Goal: Task Accomplishment & Management: Manage account settings

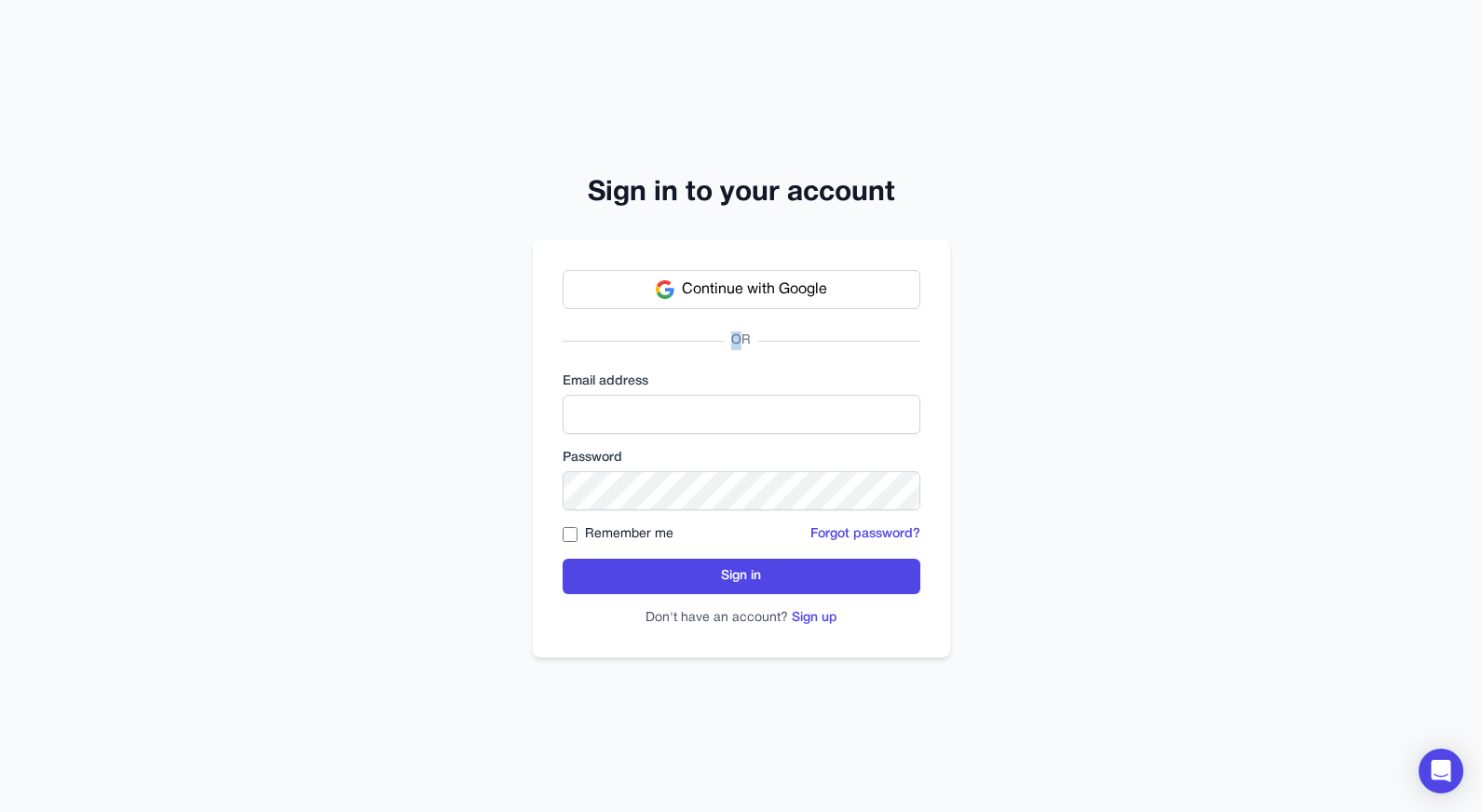
drag, startPoint x: 745, startPoint y: 333, endPoint x: 590, endPoint y: 346, distance: 155.5
click at [590, 346] on div "OR" at bounding box center [741, 341] width 358 height 19
click at [587, 345] on div "OR" at bounding box center [741, 341] width 358 height 19
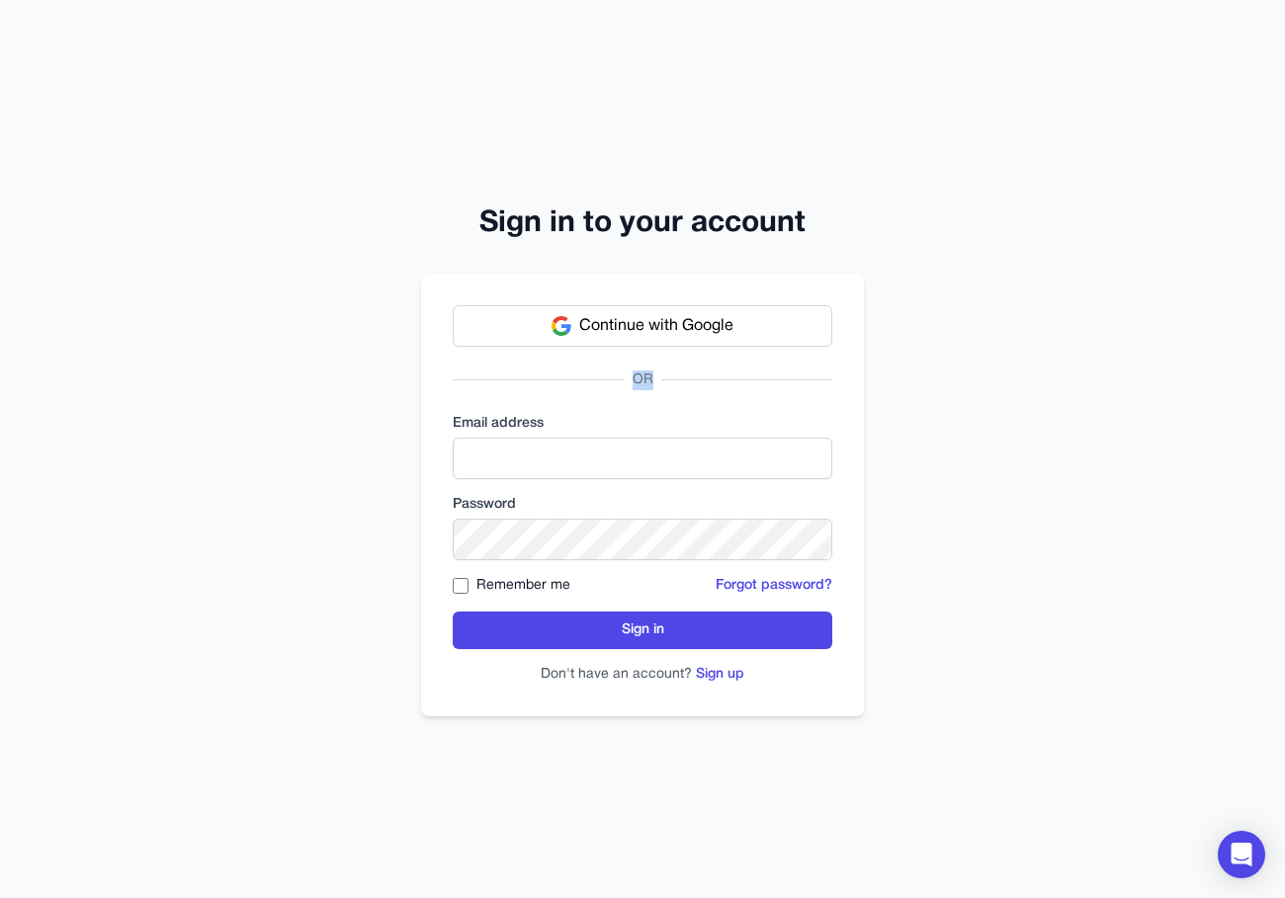
drag, startPoint x: 653, startPoint y: 380, endPoint x: 599, endPoint y: 376, distance: 54.5
click at [599, 376] on div "OR" at bounding box center [643, 381] width 380 height 20
drag, startPoint x: 599, startPoint y: 376, endPoint x: 669, endPoint y: 375, distance: 70.2
click at [669, 375] on div "OR" at bounding box center [643, 381] width 380 height 20
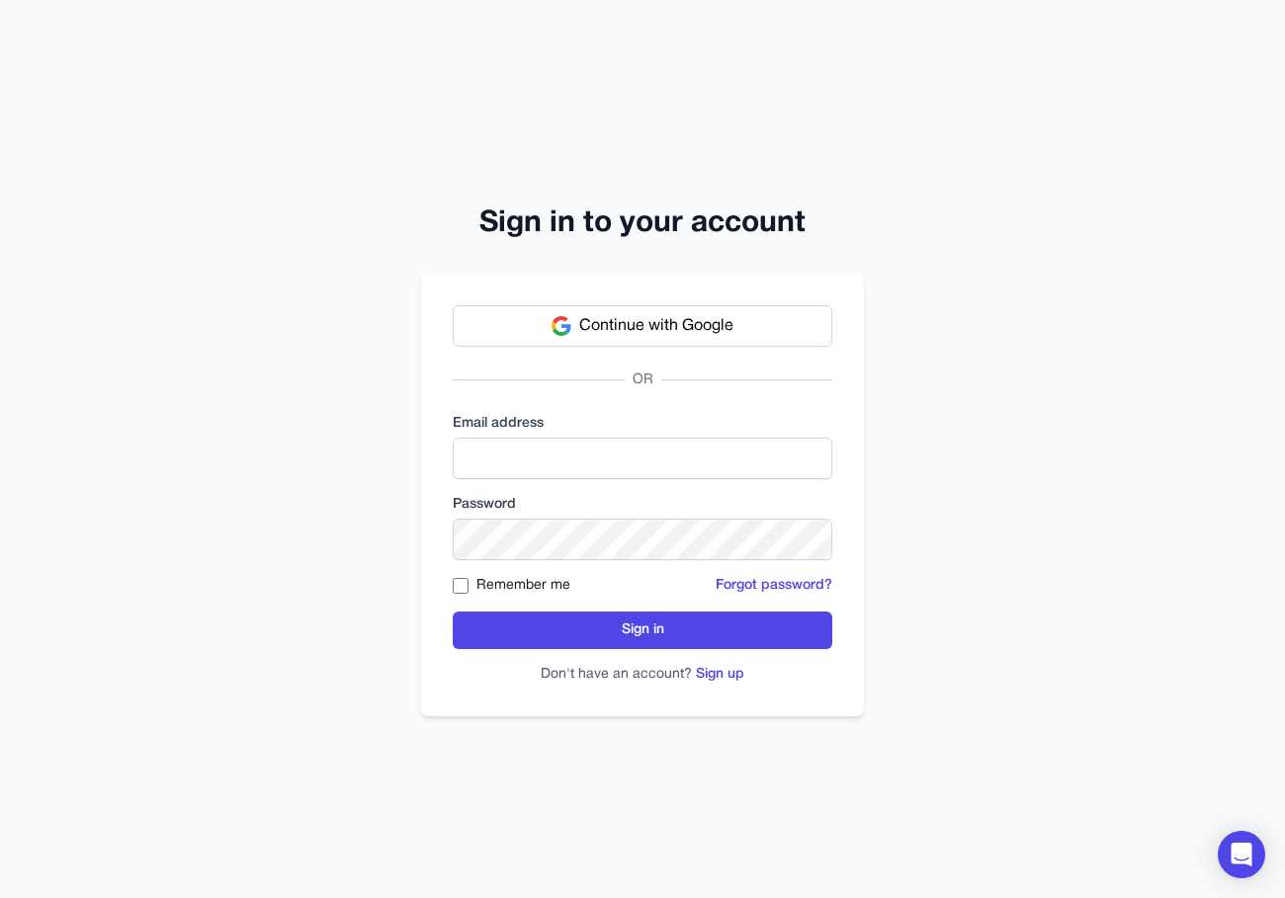
click at [670, 373] on div "OR" at bounding box center [643, 381] width 380 height 20
click at [665, 375] on div "OR" at bounding box center [643, 381] width 380 height 20
drag, startPoint x: 648, startPoint y: 381, endPoint x: 632, endPoint y: 387, distance: 18.2
click at [645, 382] on span "OR" at bounding box center [643, 381] width 37 height 20
click at [549, 416] on label "Email address" at bounding box center [643, 424] width 380 height 20
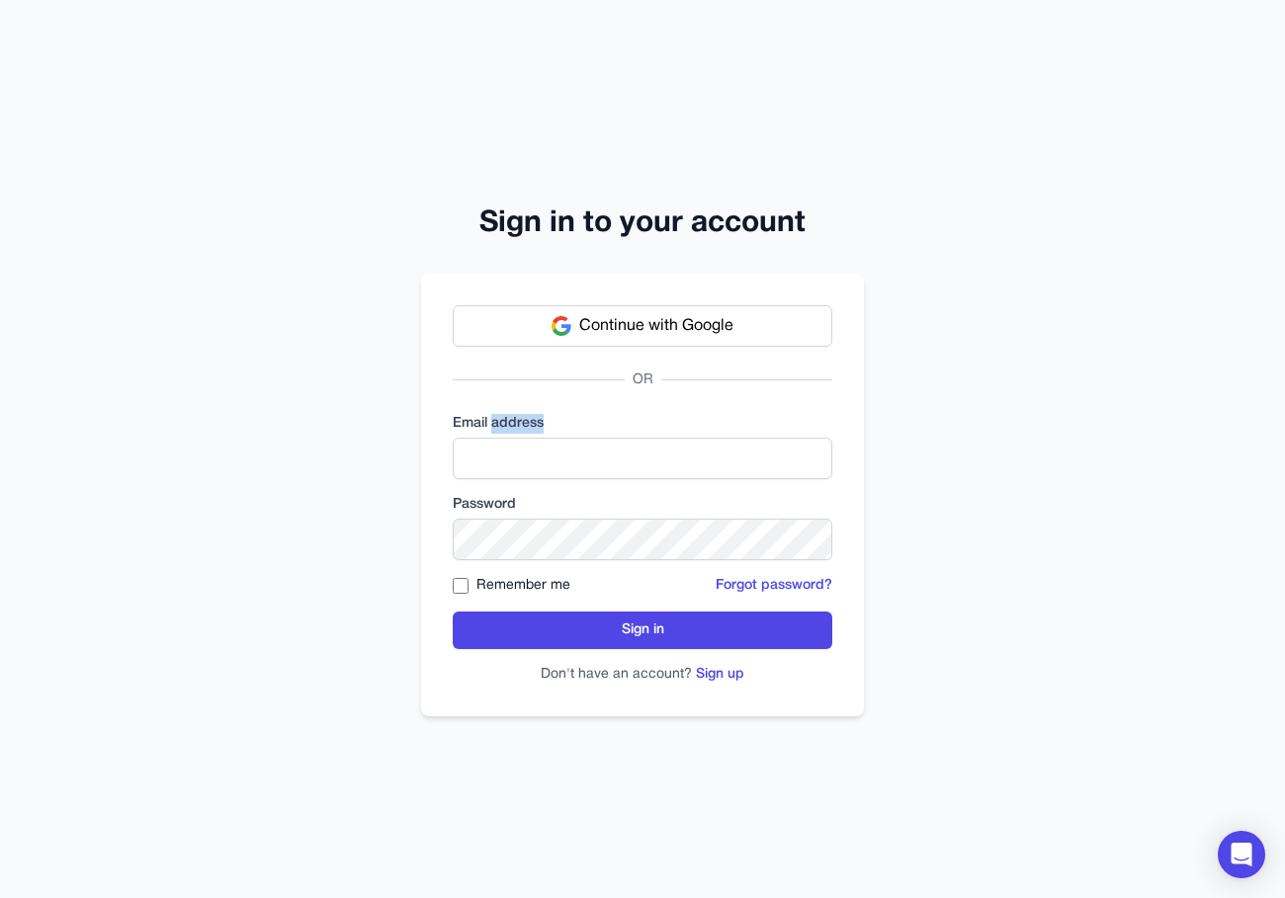
click at [549, 416] on label "Email address" at bounding box center [643, 424] width 380 height 20
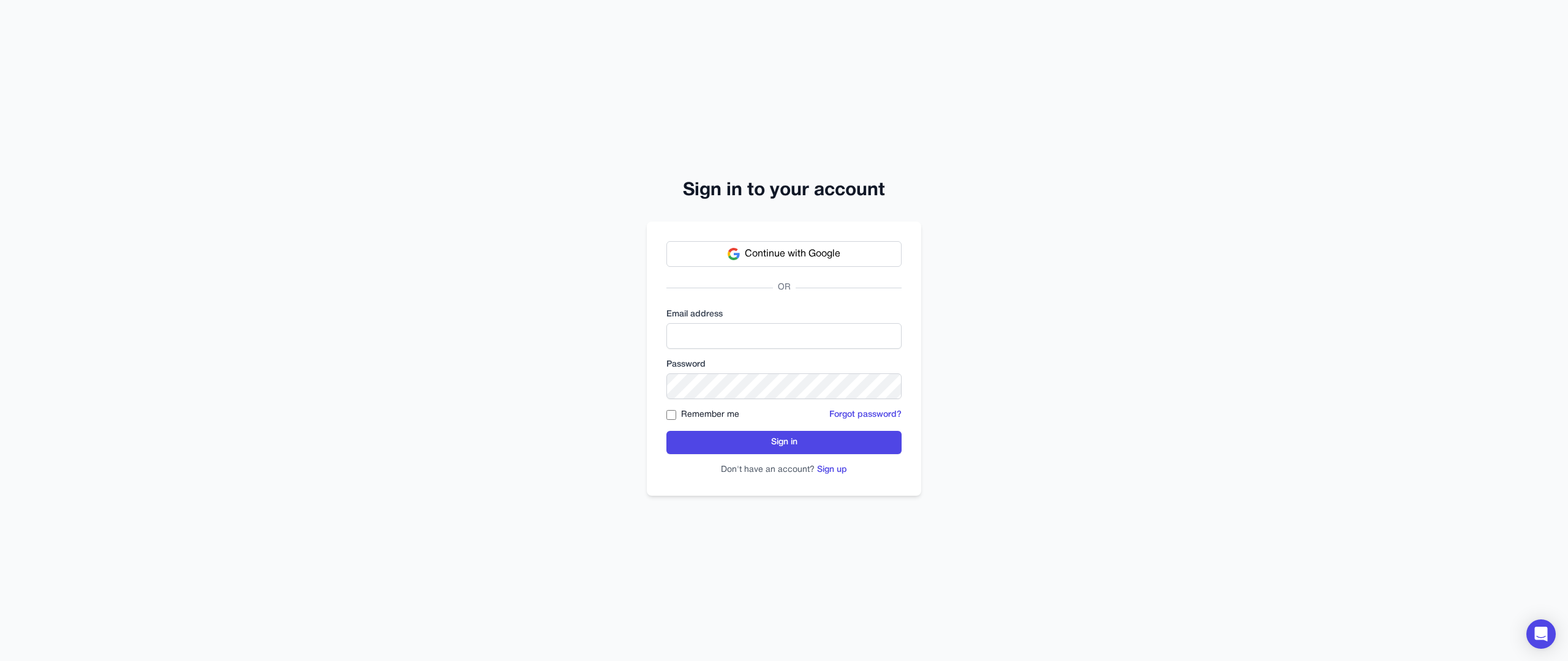
click at [632, 69] on div "Sign in to your account Continue with Google OR Email address Password Remember…" at bounding box center [784, 330] width 1568 height 661
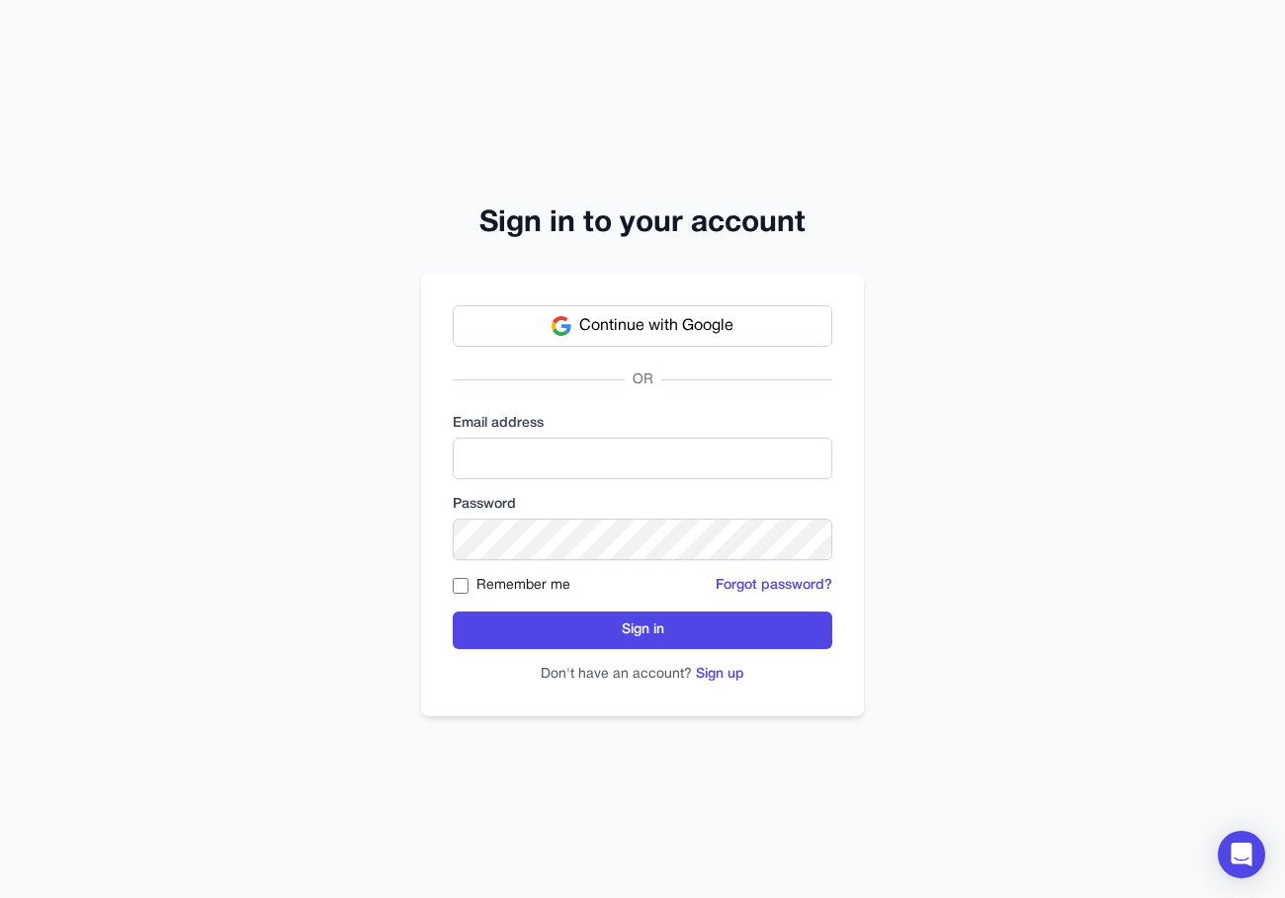
drag, startPoint x: 741, startPoint y: 215, endPoint x: 767, endPoint y: 185, distance: 40.0
click at [742, 215] on h2 "Sign in to your account" at bounding box center [642, 225] width 443 height 36
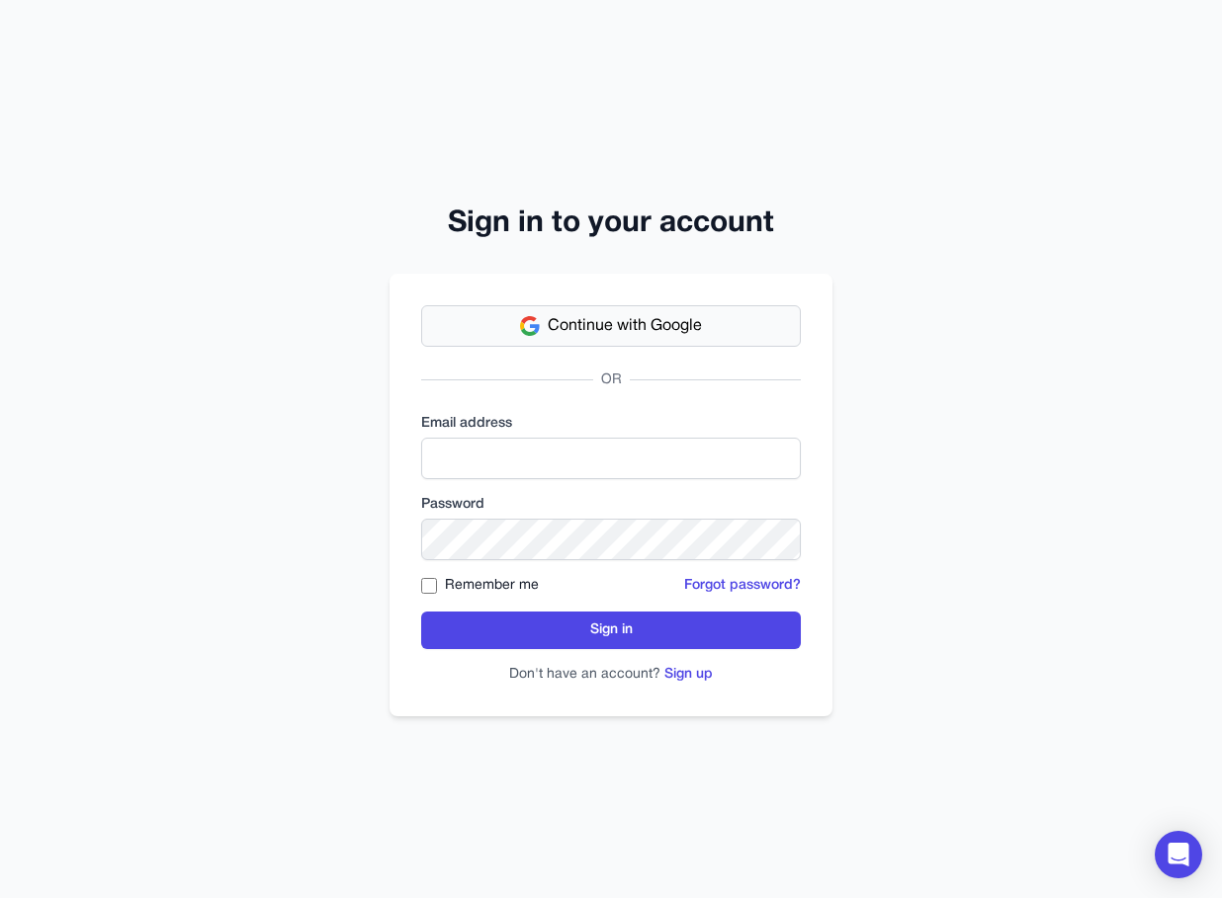
click at [624, 305] on button "Continue with Google" at bounding box center [611, 326] width 380 height 42
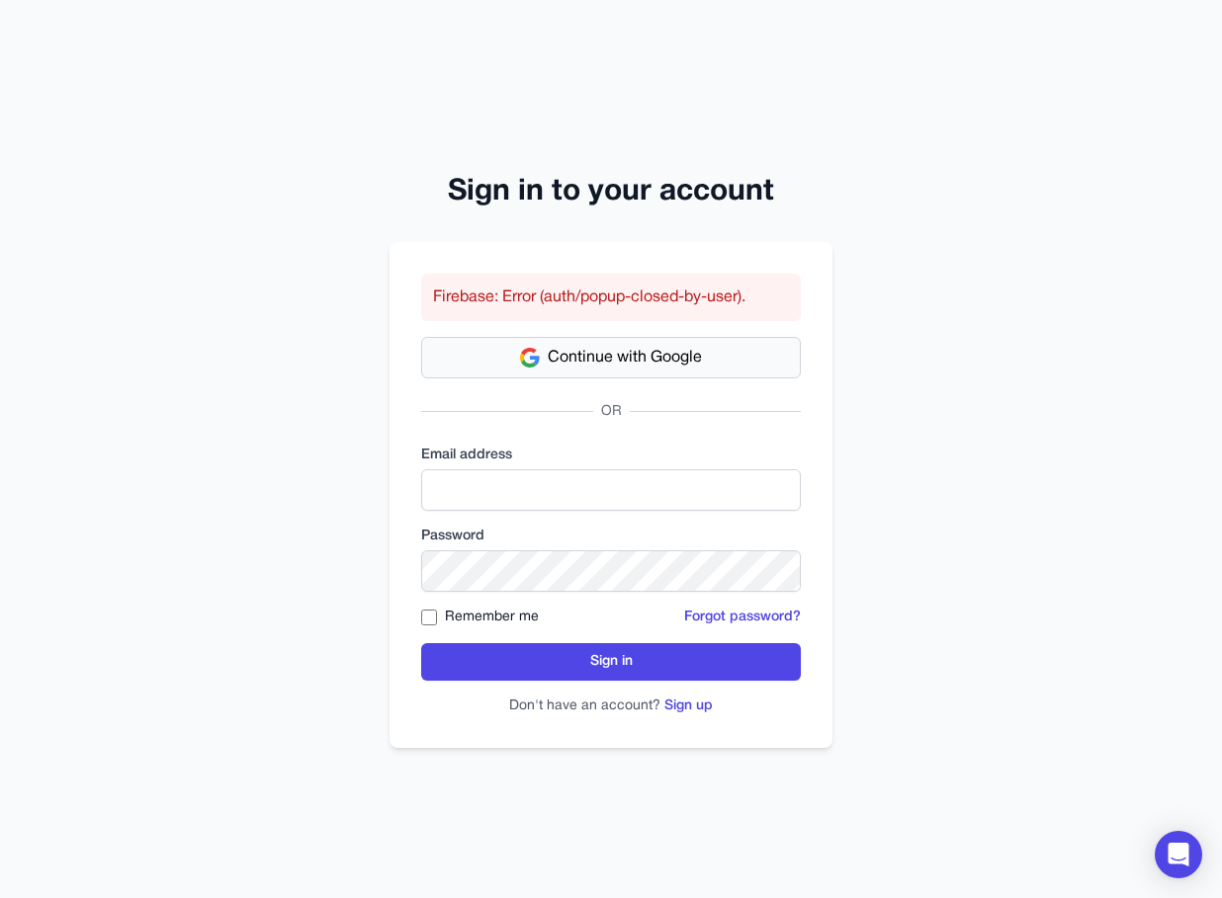
click at [582, 354] on span "Continue with Google" at bounding box center [625, 358] width 154 height 24
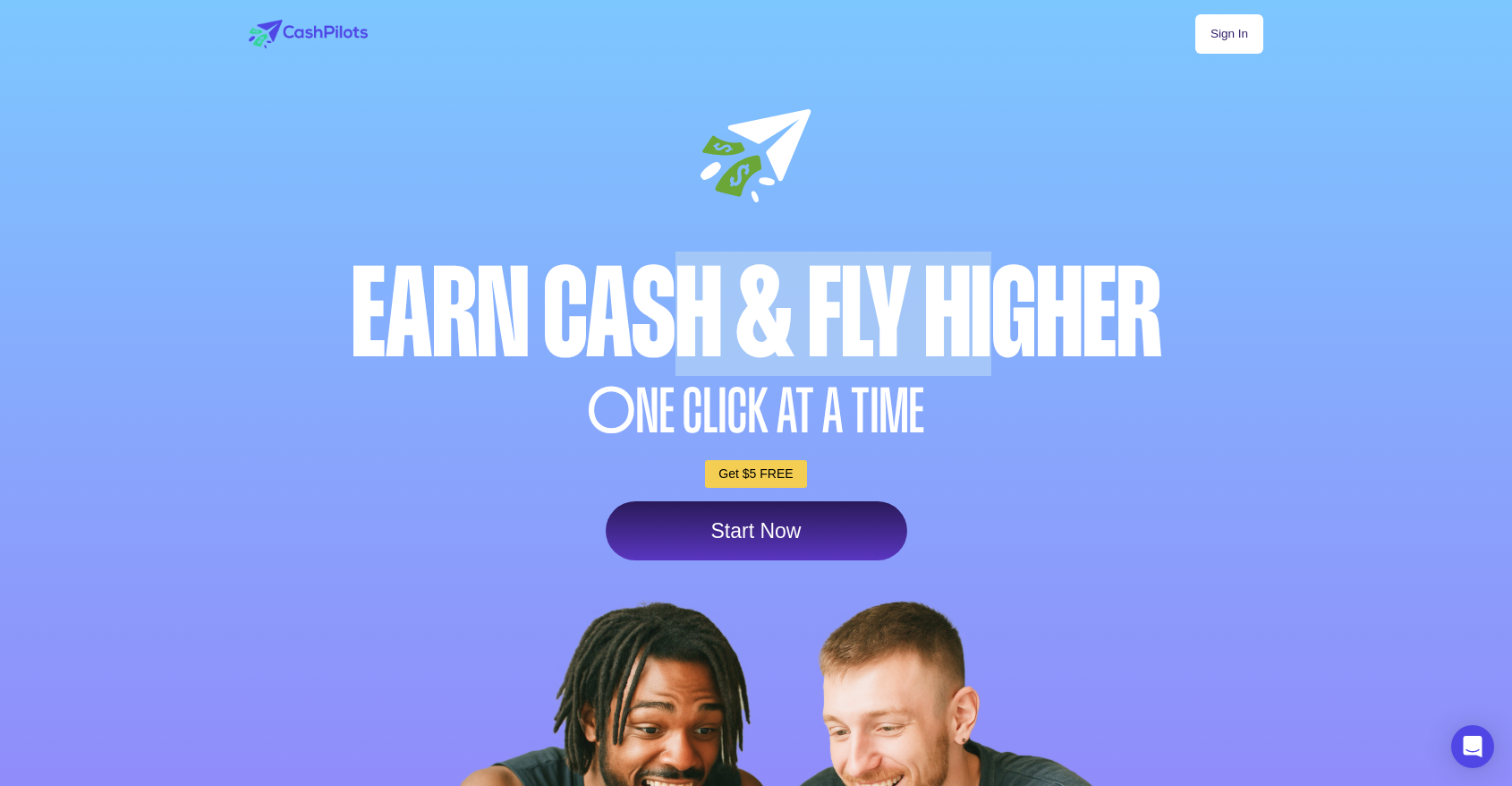
drag, startPoint x: 687, startPoint y: 329, endPoint x: 1003, endPoint y: 320, distance: 316.1
click at [1001, 321] on div "Earn Cash & Fly higher" at bounding box center [756, 313] width 1024 height 124
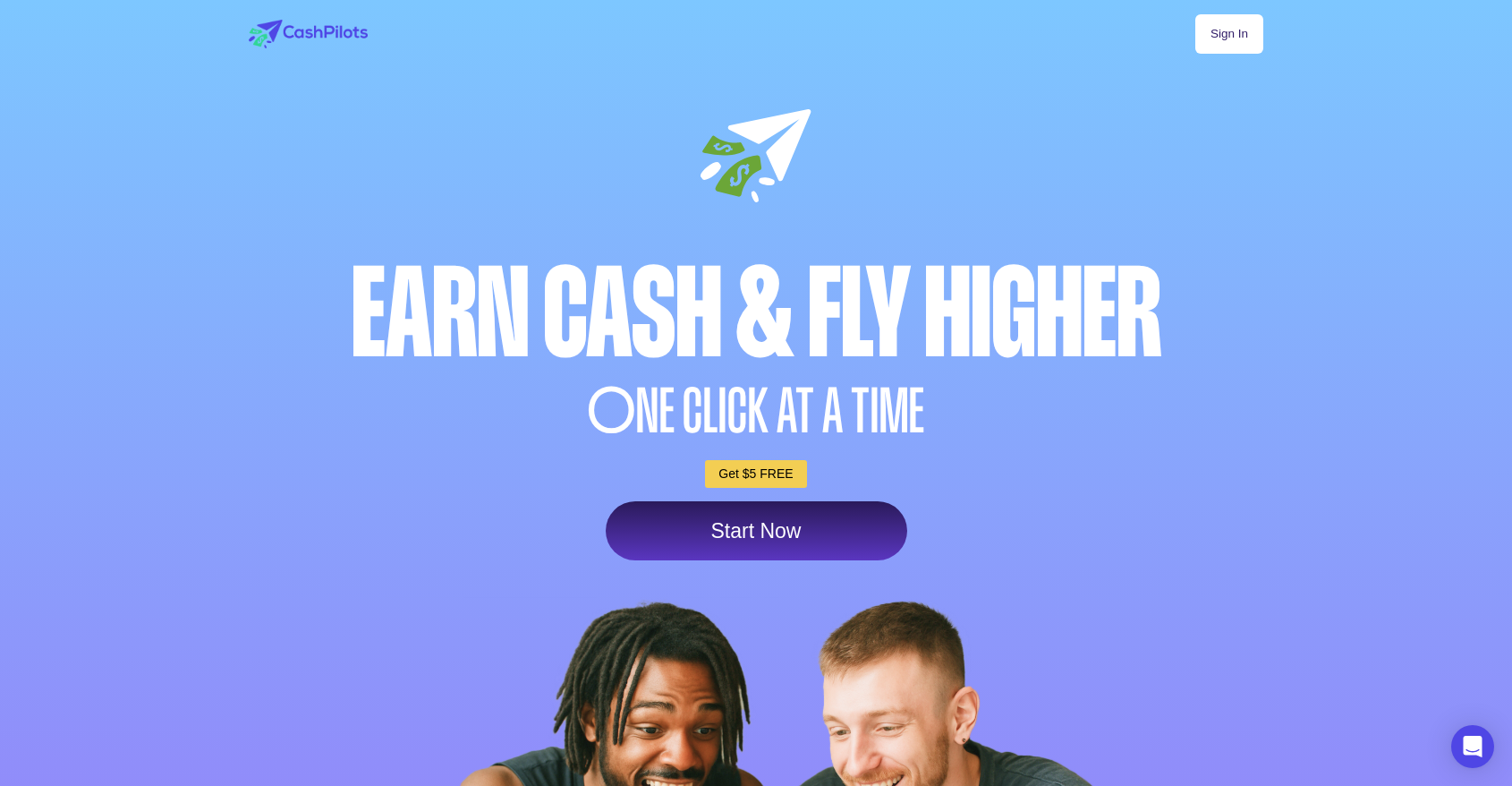
click at [1063, 312] on div "Earn Cash & Fly higher" at bounding box center [756, 313] width 1024 height 124
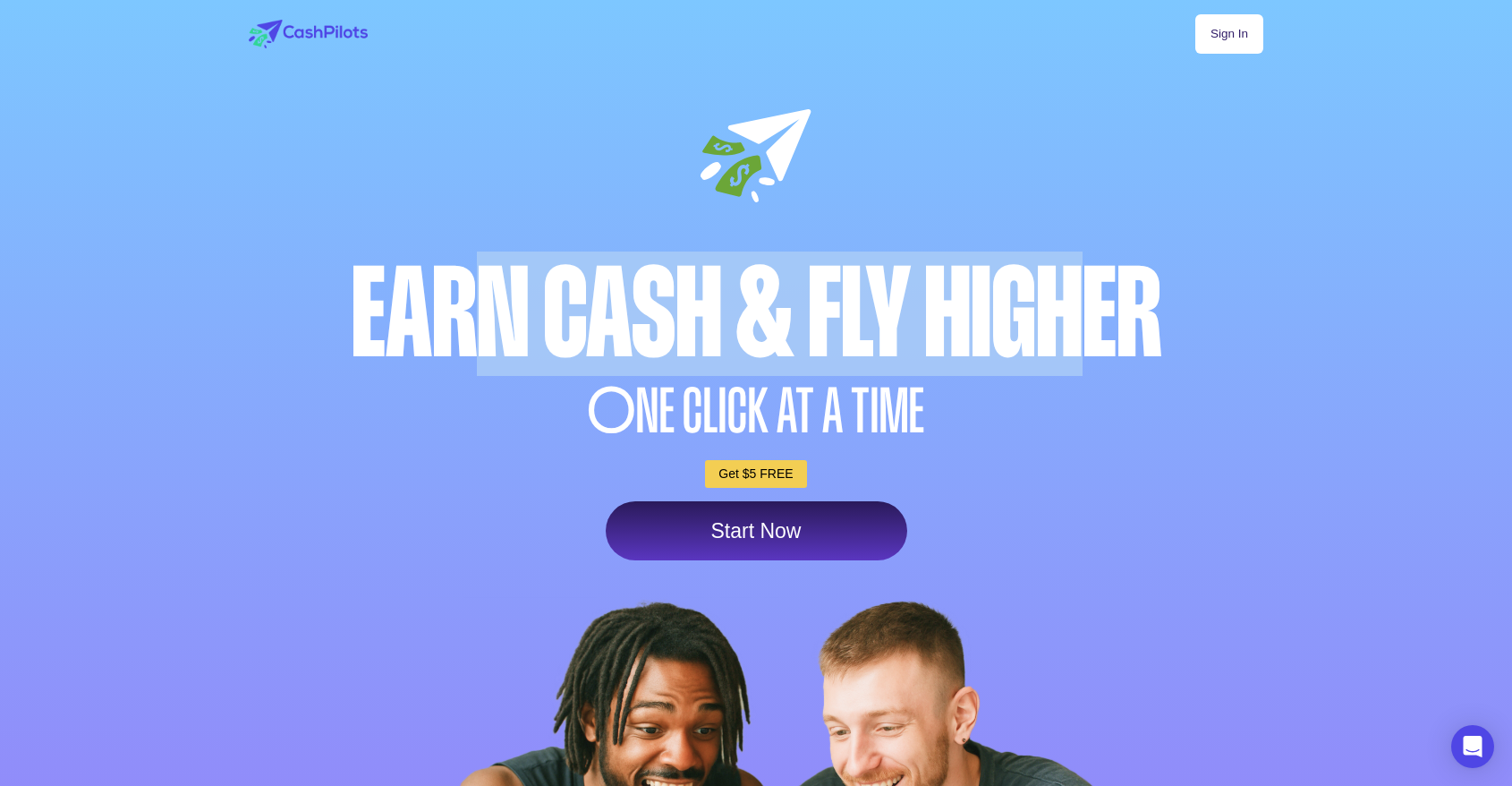
drag, startPoint x: 1090, startPoint y: 299, endPoint x: 486, endPoint y: 292, distance: 604.0
click at [486, 292] on div "Earn Cash & Fly higher" at bounding box center [756, 313] width 1024 height 124
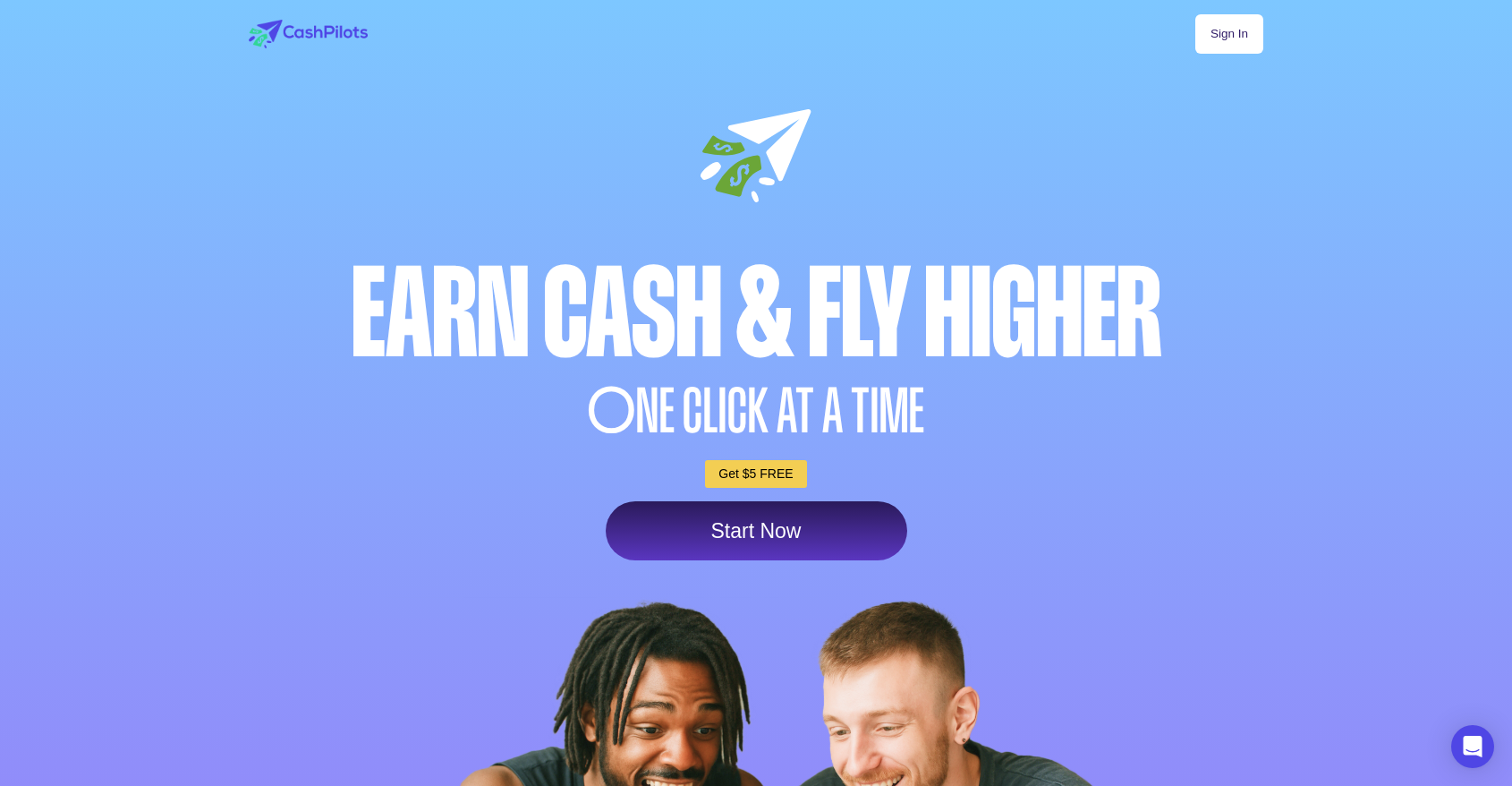
click at [484, 292] on div "Earn Cash & Fly higher" at bounding box center [756, 313] width 1024 height 124
drag, startPoint x: 357, startPoint y: 314, endPoint x: 1364, endPoint y: 348, distance: 1007.6
click at [1364, 348] on div "Sign In Earn Cash & Fly higher O NE CLICK AT A TIME Get $5 FREE Start Now" at bounding box center [756, 542] width 1512 height 1086
click at [1250, 268] on div "Earn Cash & Fly higher" at bounding box center [756, 313] width 1024 height 124
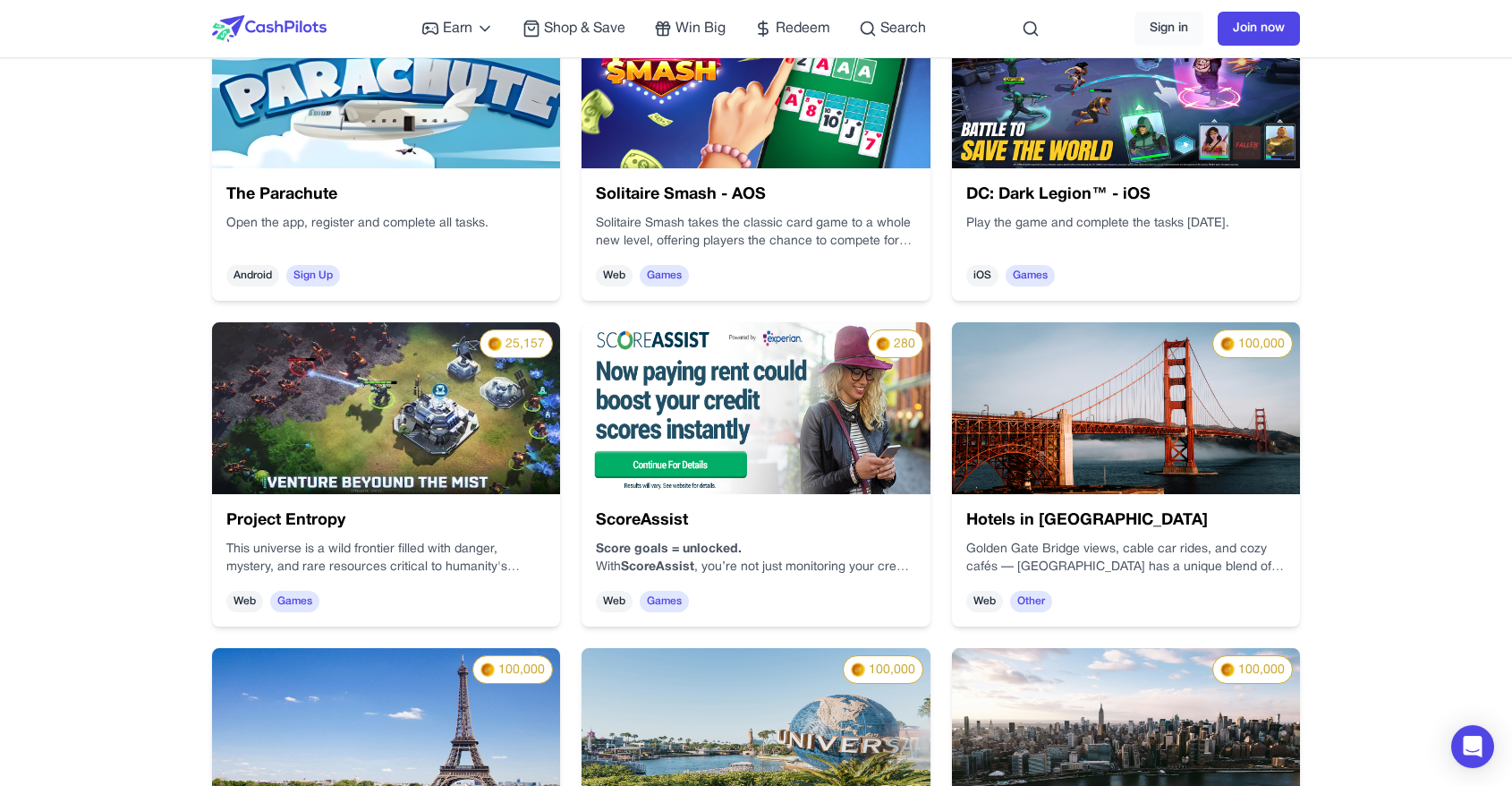
scroll to position [1600, 0]
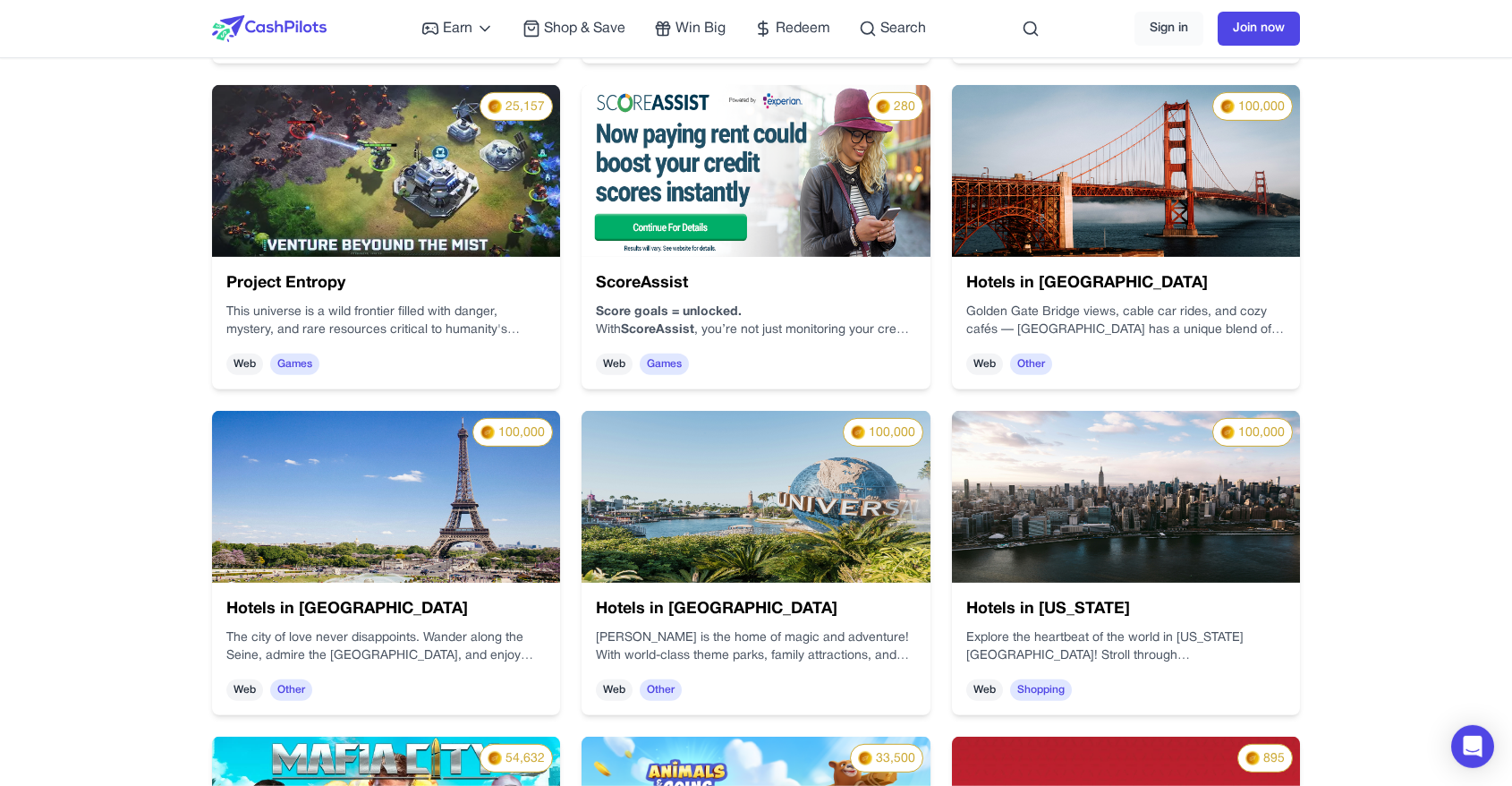
click at [720, 267] on div "ScoreAssist Score goals = unlocked. With ScoreAssist , you’re not just monitori…" at bounding box center [755, 323] width 348 height 132
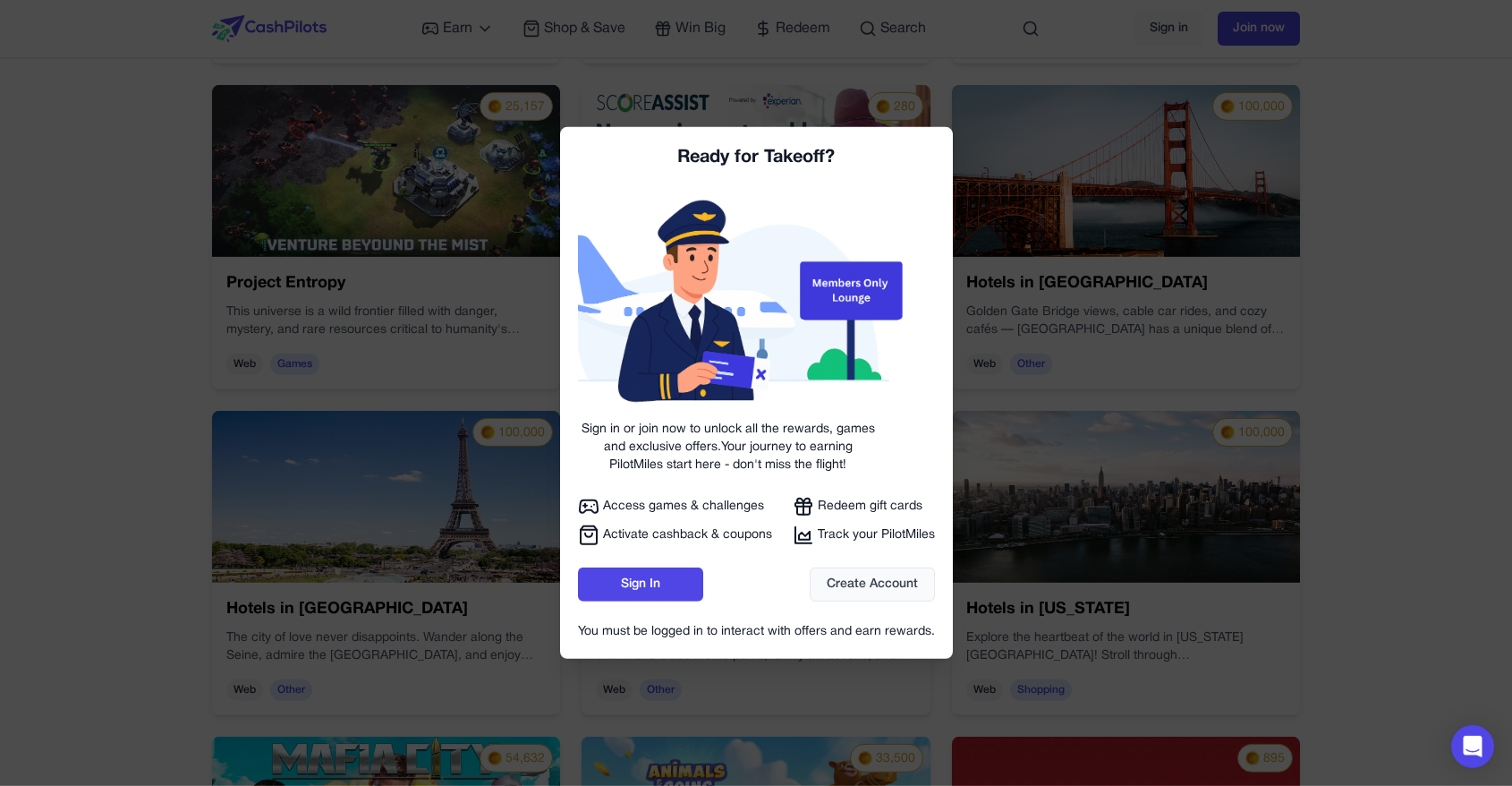
click at [1148, 409] on div at bounding box center [756, 393] width 1512 height 786
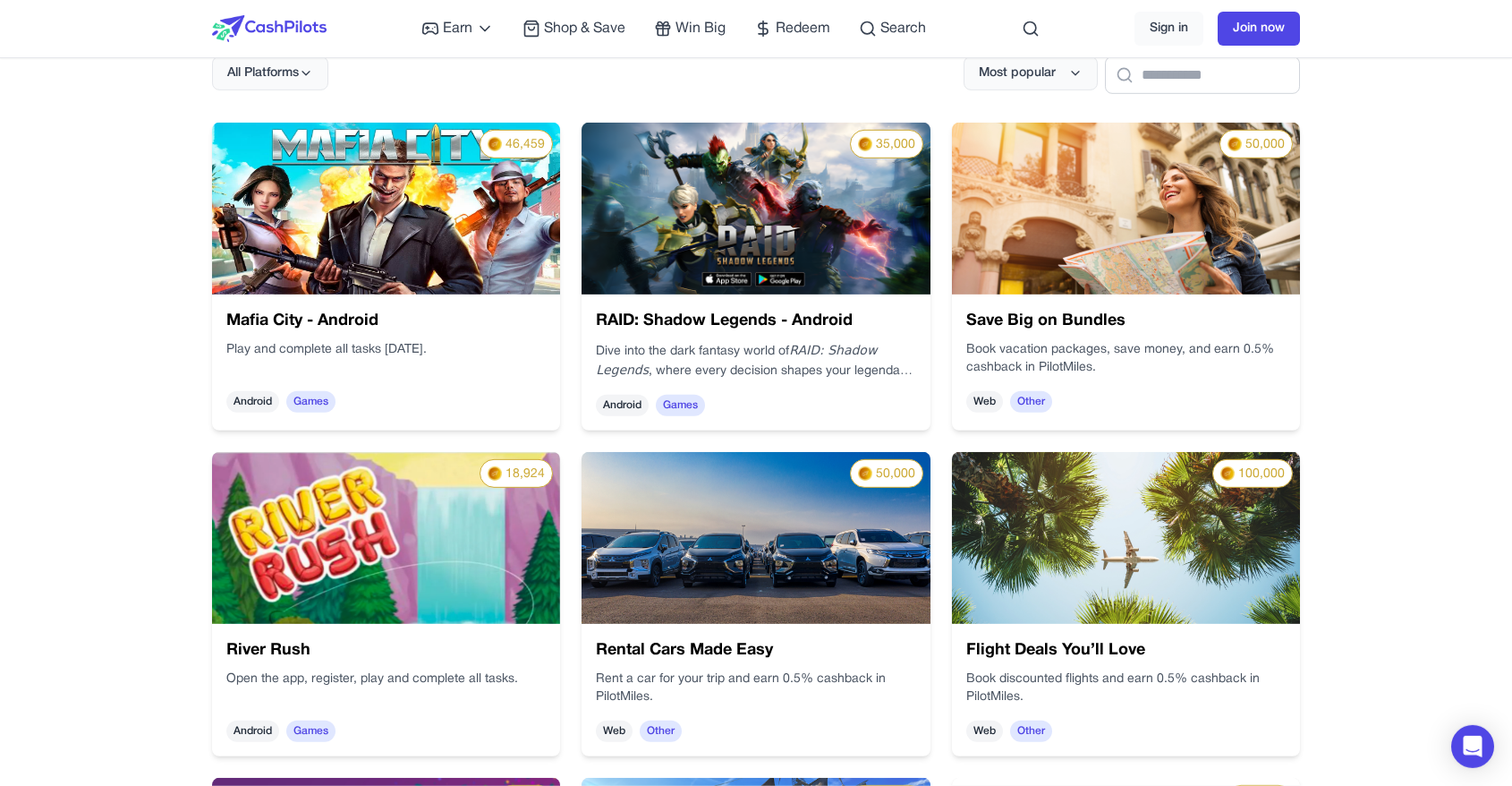
scroll to position [0, 0]
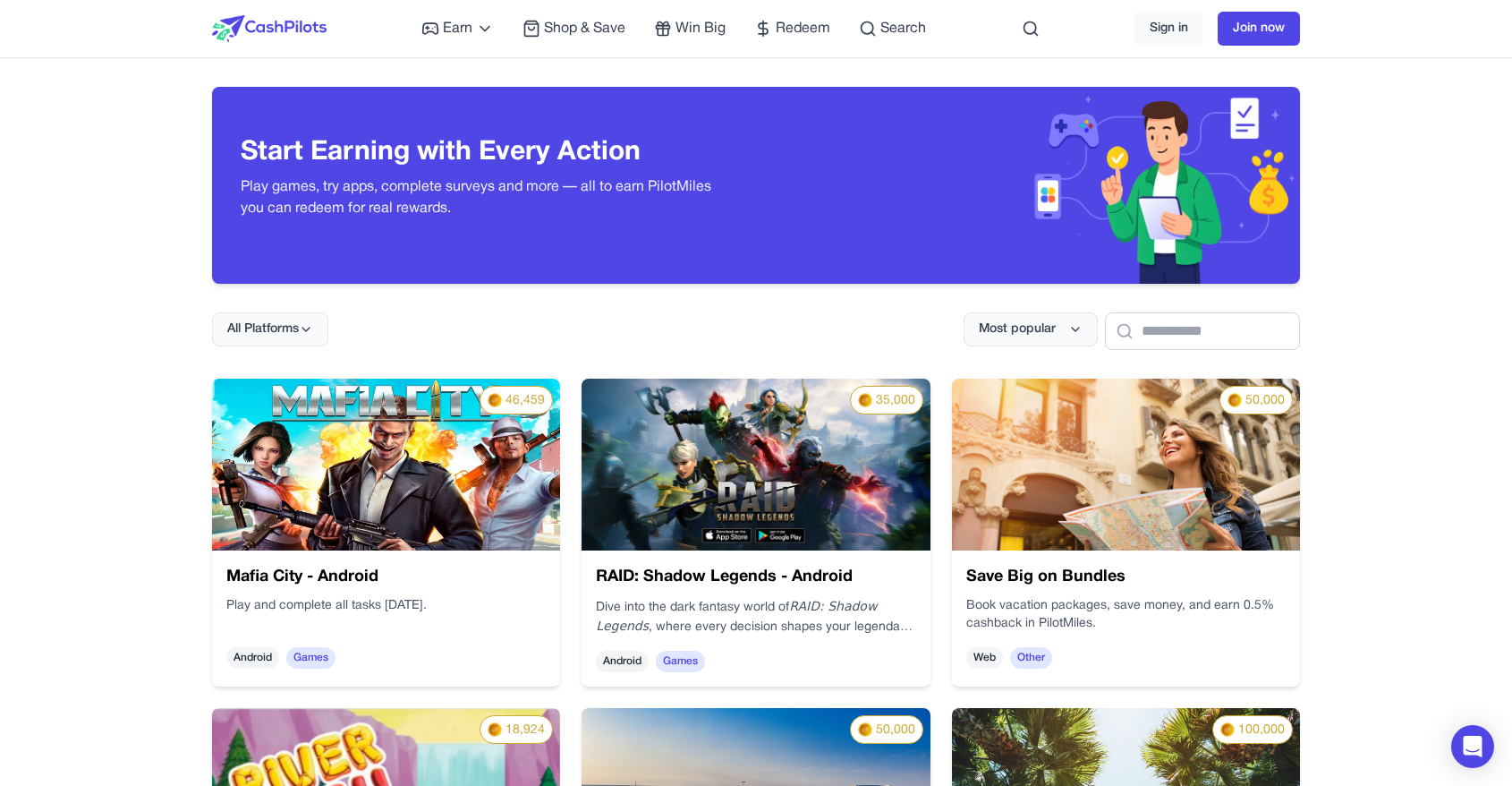
click at [831, 39] on div "Earn Play Games Enjoy fun games and earn Try New App Test new app for rewards T…" at bounding box center [674, 28] width 504 height 57
click at [817, 31] on span "Redeem" at bounding box center [803, 29] width 54 height 22
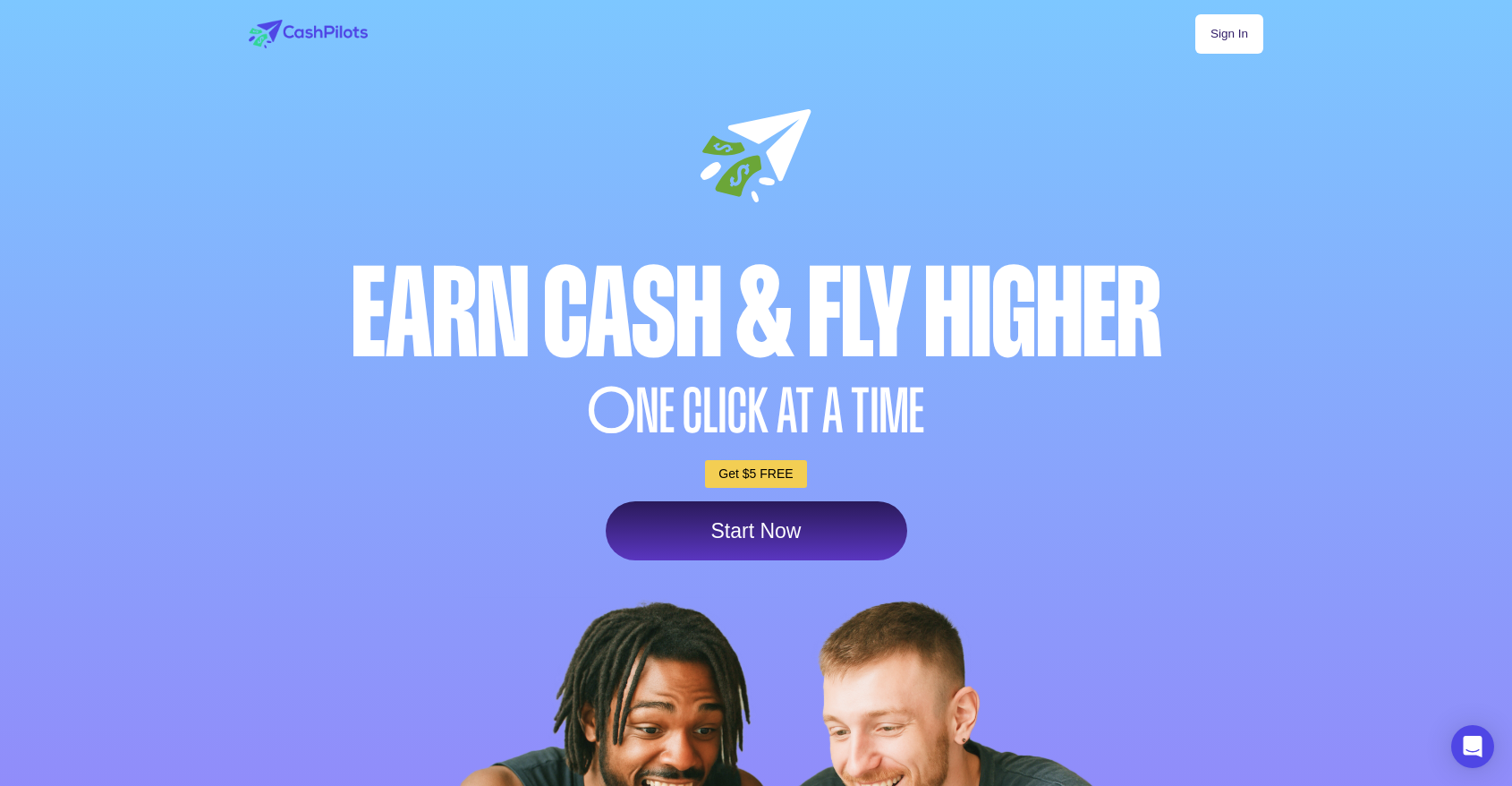
click at [1232, 22] on link "Sign In" at bounding box center [1230, 34] width 68 height 39
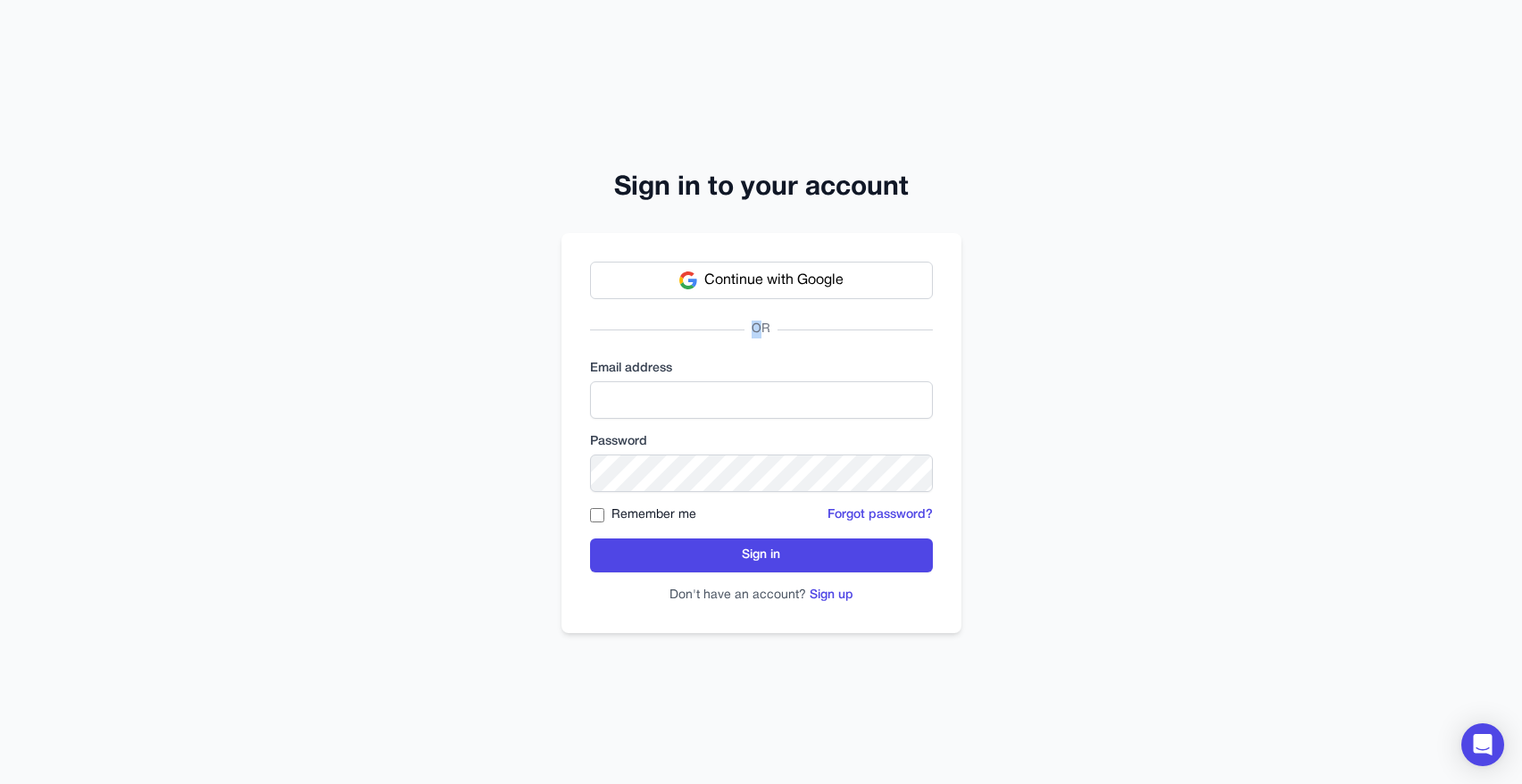
drag, startPoint x: 751, startPoint y: 312, endPoint x: 761, endPoint y: 331, distance: 21.5
click at [761, 331] on div "Continue with Google OR Email address Password Remember me Forgot password? Sig…" at bounding box center [761, 433] width 400 height 400
click at [767, 332] on span "OR" at bounding box center [761, 330] width 33 height 18
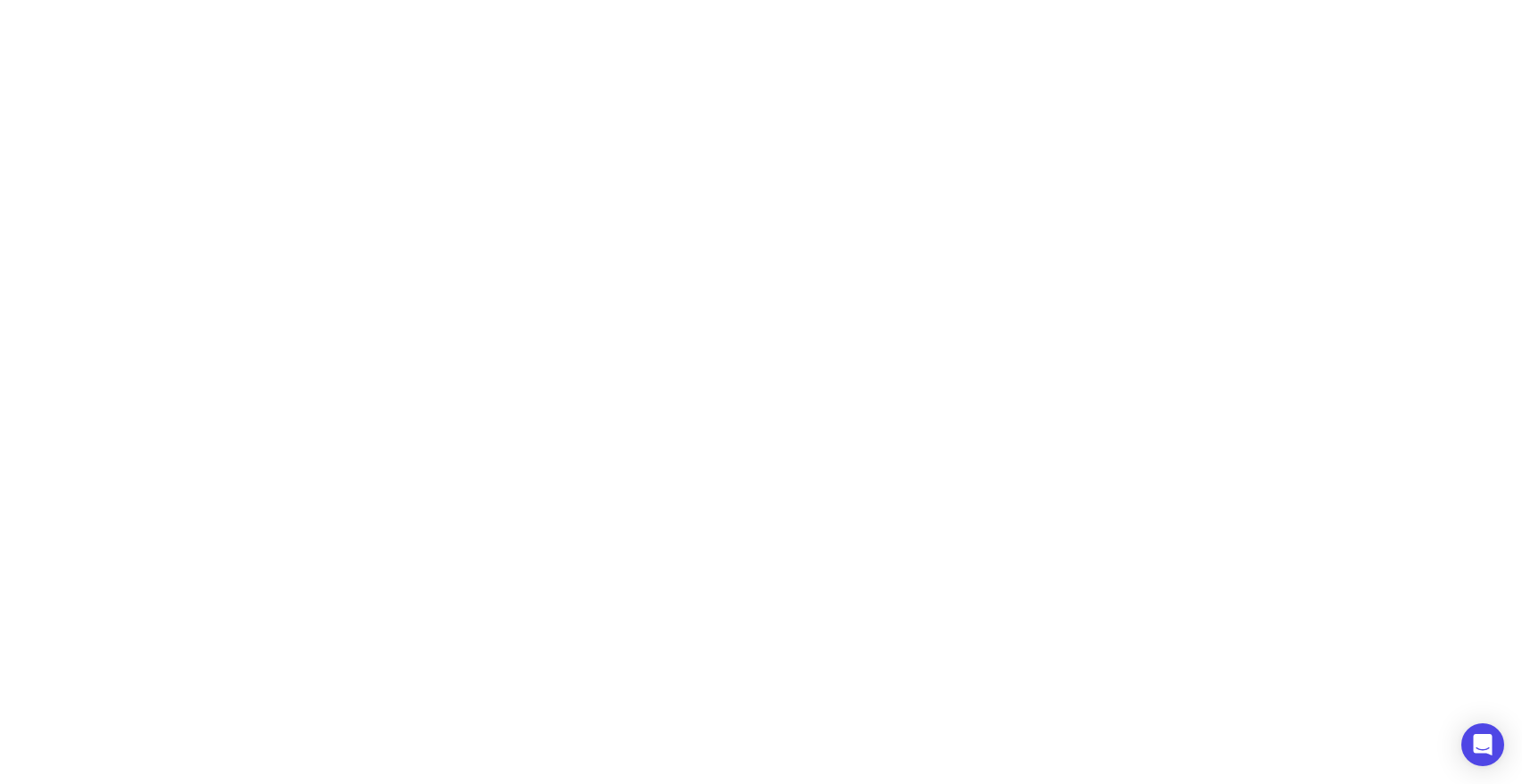
drag, startPoint x: 929, startPoint y: 207, endPoint x: 733, endPoint y: 85, distance: 230.9
click at [929, 0] on html at bounding box center [761, 0] width 1522 height 0
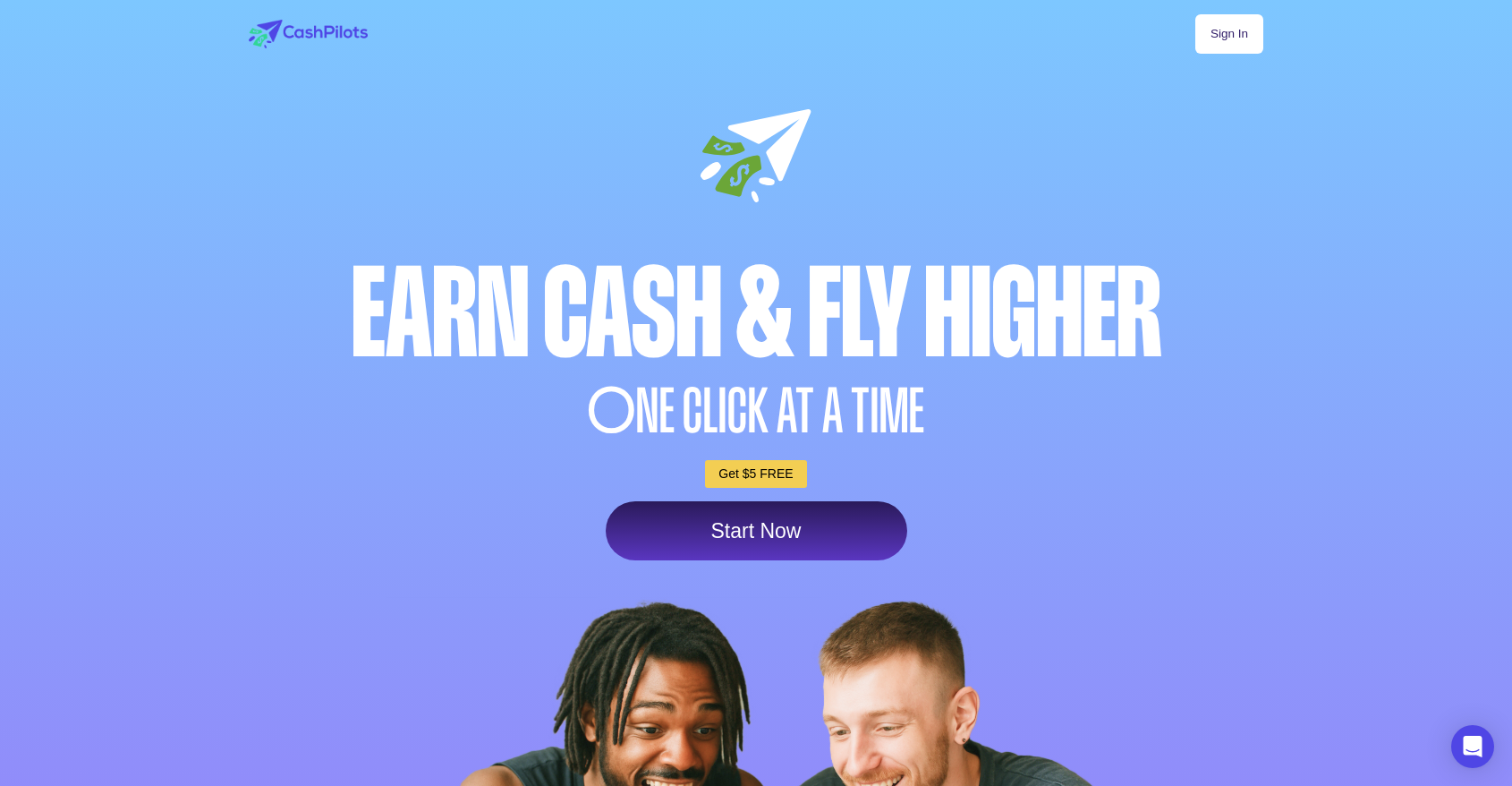
drag, startPoint x: 890, startPoint y: 231, endPoint x: 1037, endPoint y: 7, distance: 267.9
click at [892, 229] on div "Sign In Earn Cash & Fly higher O NE CLICK AT A TIME Get $5 FREE Start Now" at bounding box center [756, 542] width 1056 height 1086
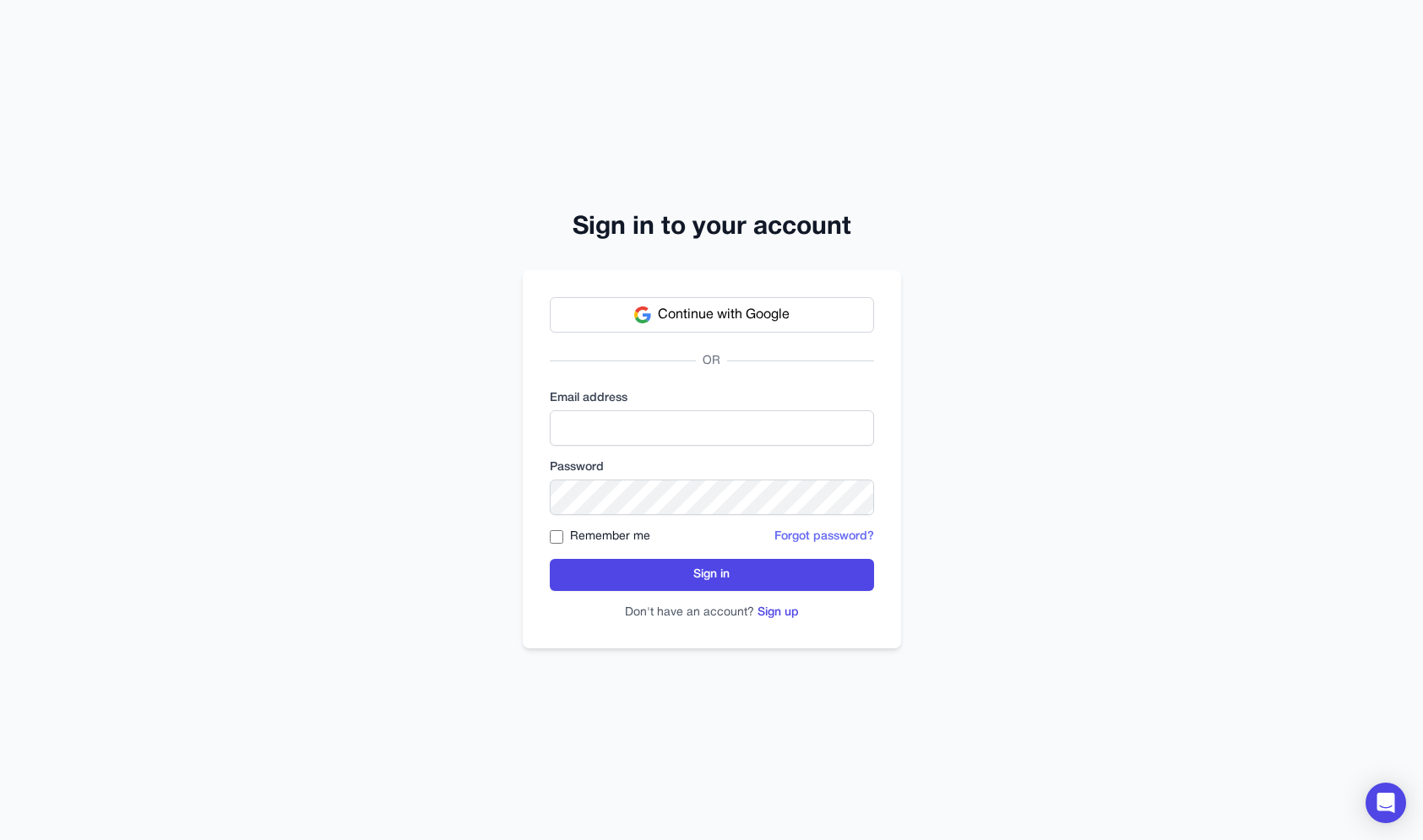
click at [801, 534] on button "Forgot password?" at bounding box center [824, 537] width 100 height 17
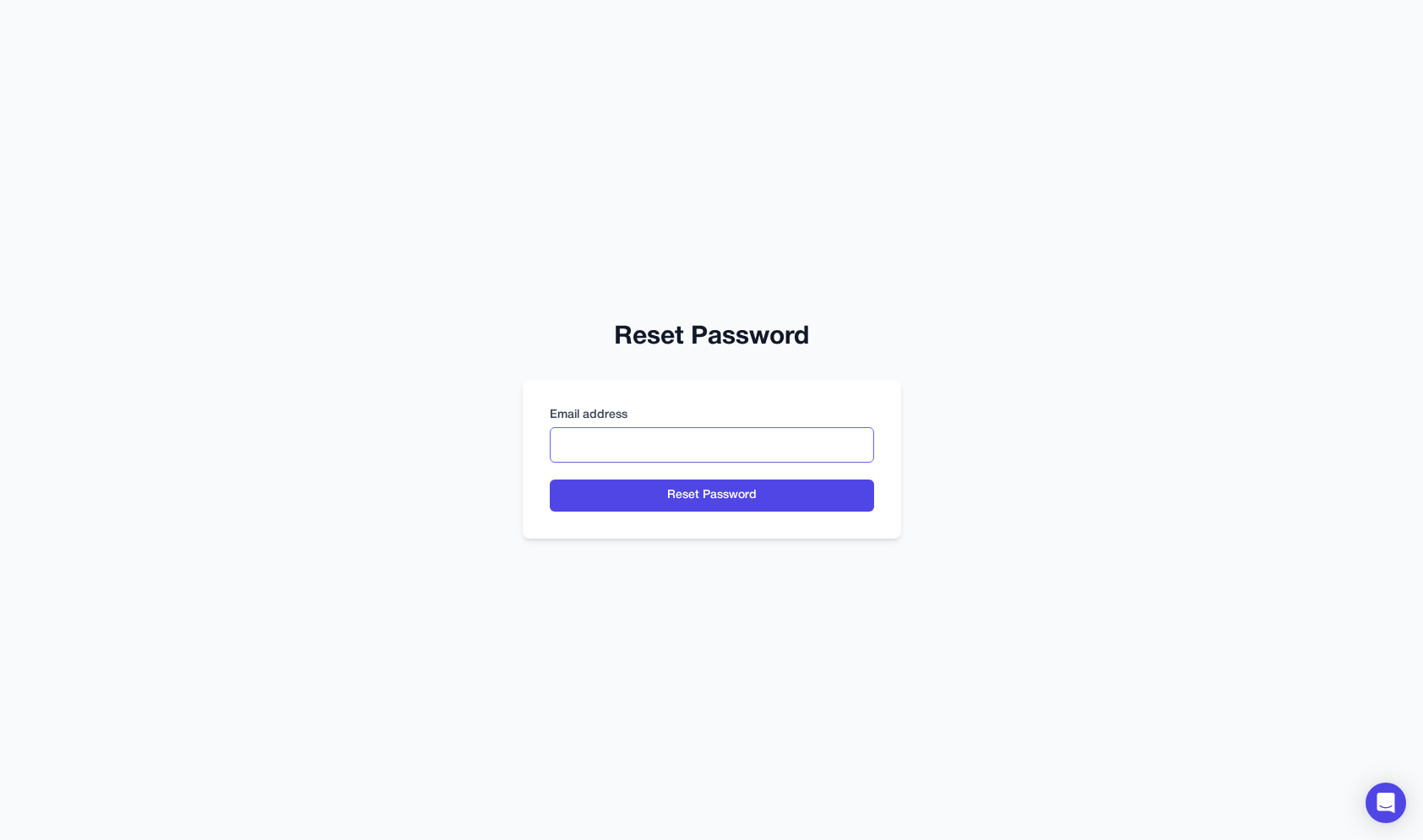
click at [704, 437] on input "email" at bounding box center [712, 445] width 325 height 36
click at [711, 359] on form "Email address Reset Password" at bounding box center [712, 445] width 1369 height 185
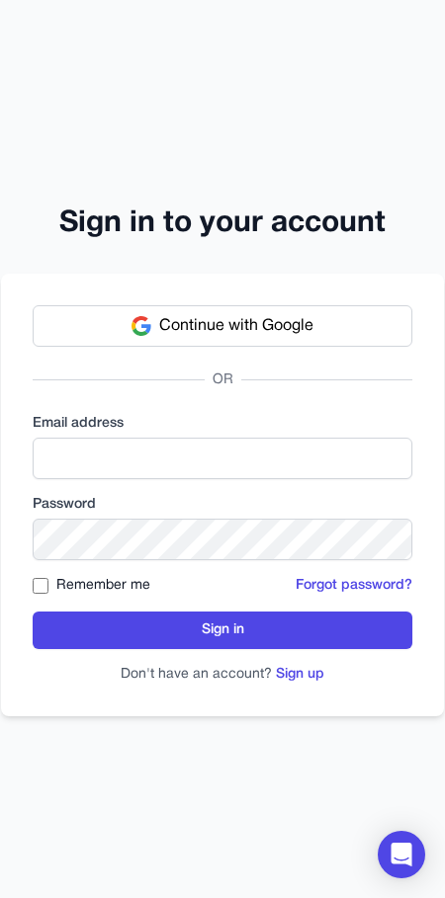
click at [302, 124] on div "Sign in to your account Continue with Google OR Email address Password Remember…" at bounding box center [222, 449] width 445 height 898
